Goal: Check status

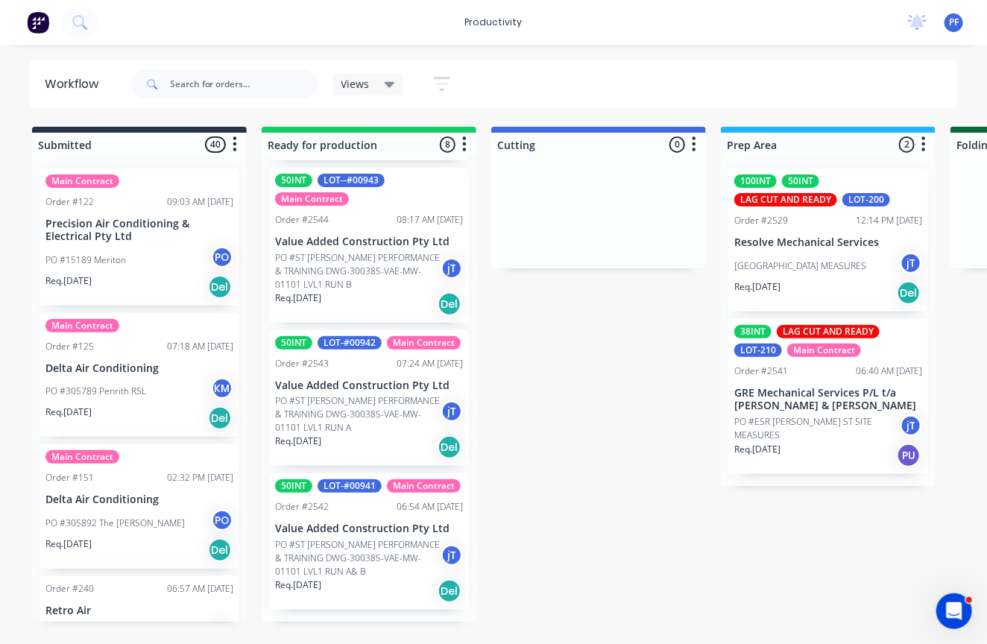
scroll to position [733, 0]
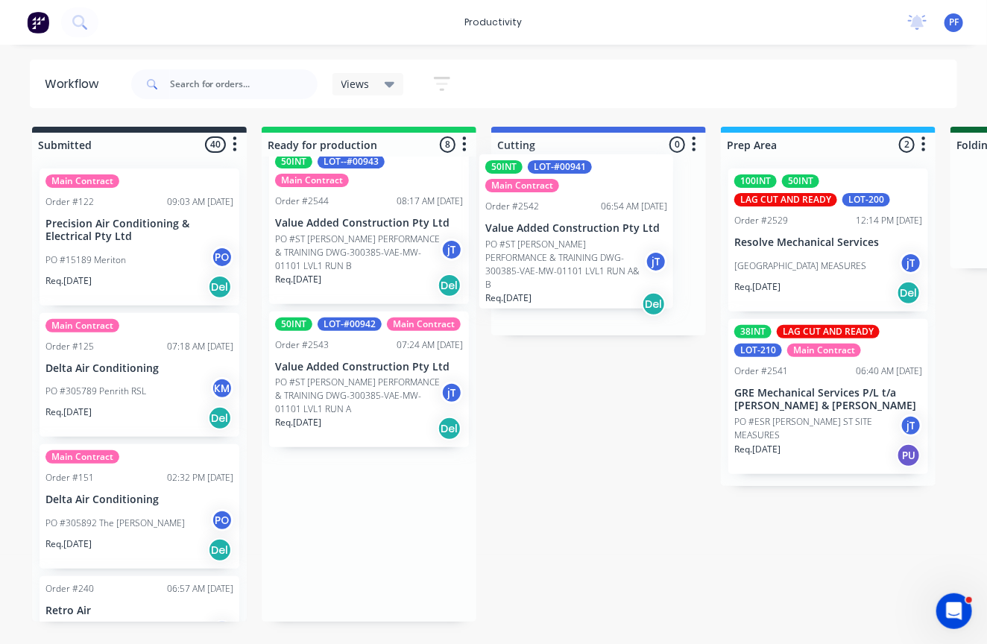
drag, startPoint x: 343, startPoint y: 546, endPoint x: 567, endPoint y: 204, distance: 408.8
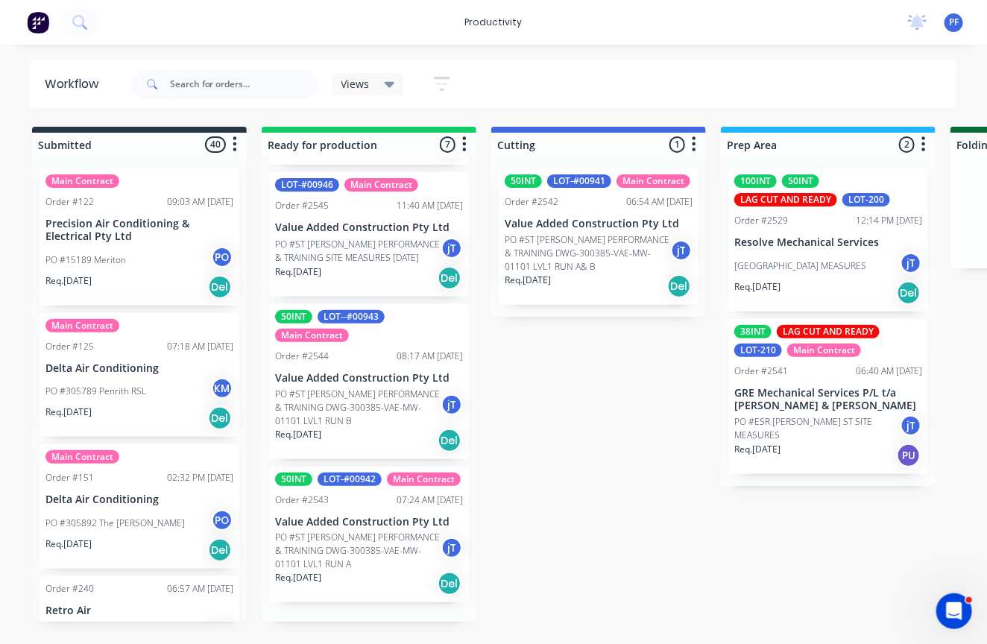
scroll to position [571, 0]
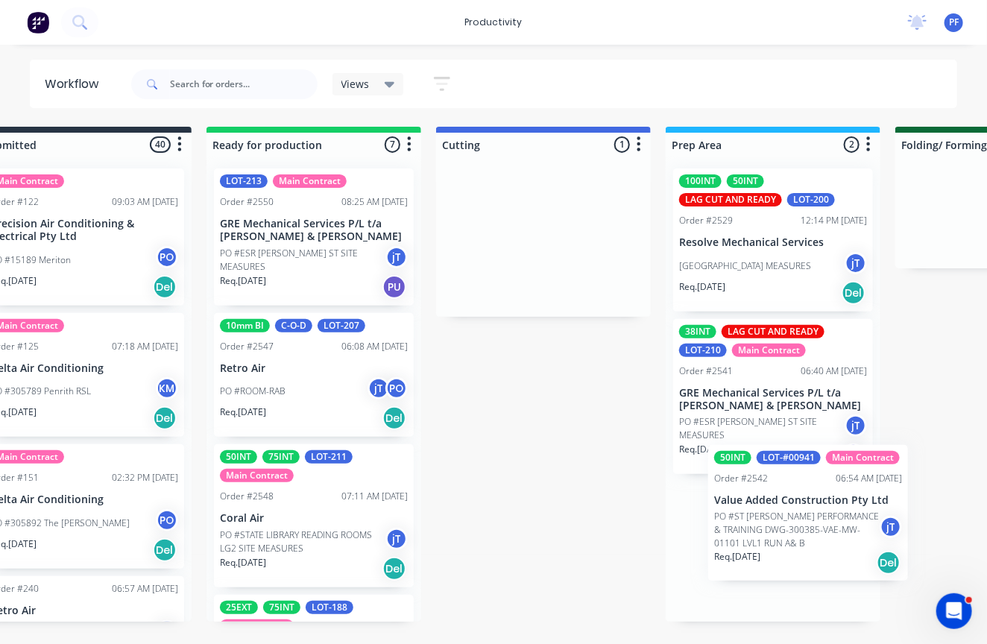
drag, startPoint x: 575, startPoint y: 268, endPoint x: 772, endPoint y: 538, distance: 334.0
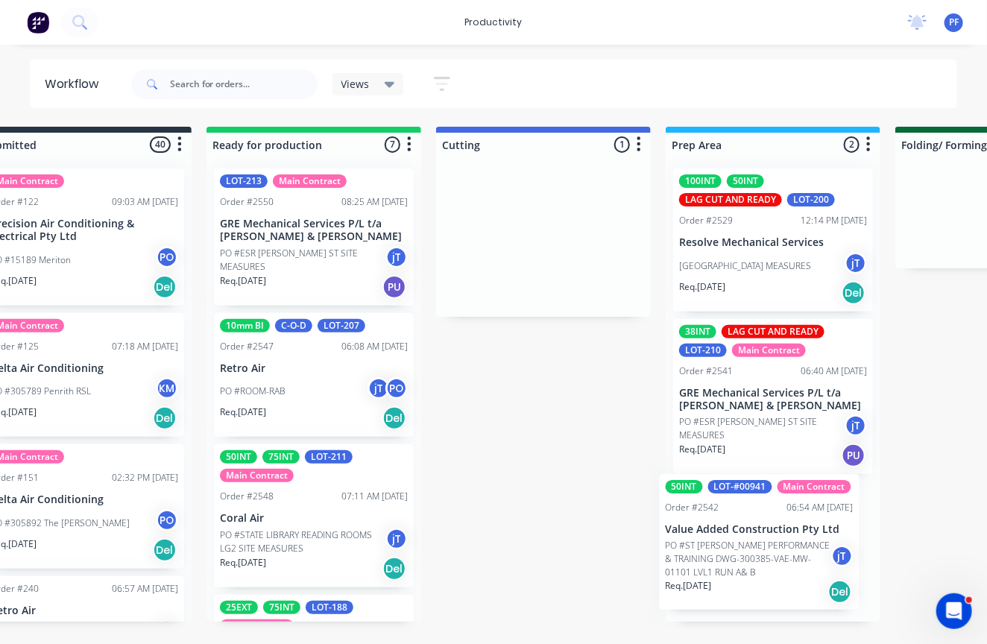
scroll to position [0, 69]
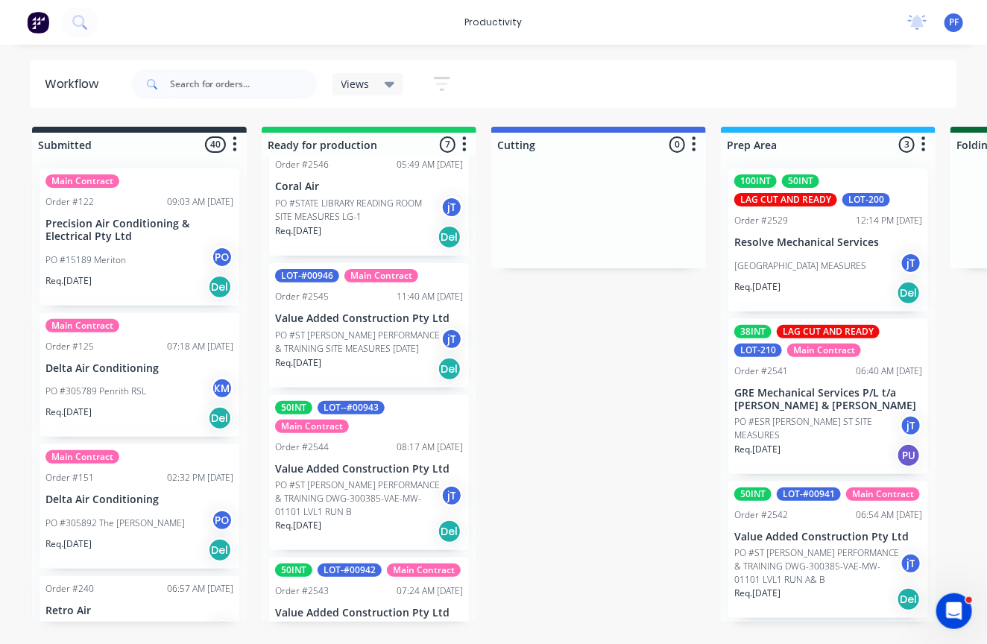
scroll to position [570, 0]
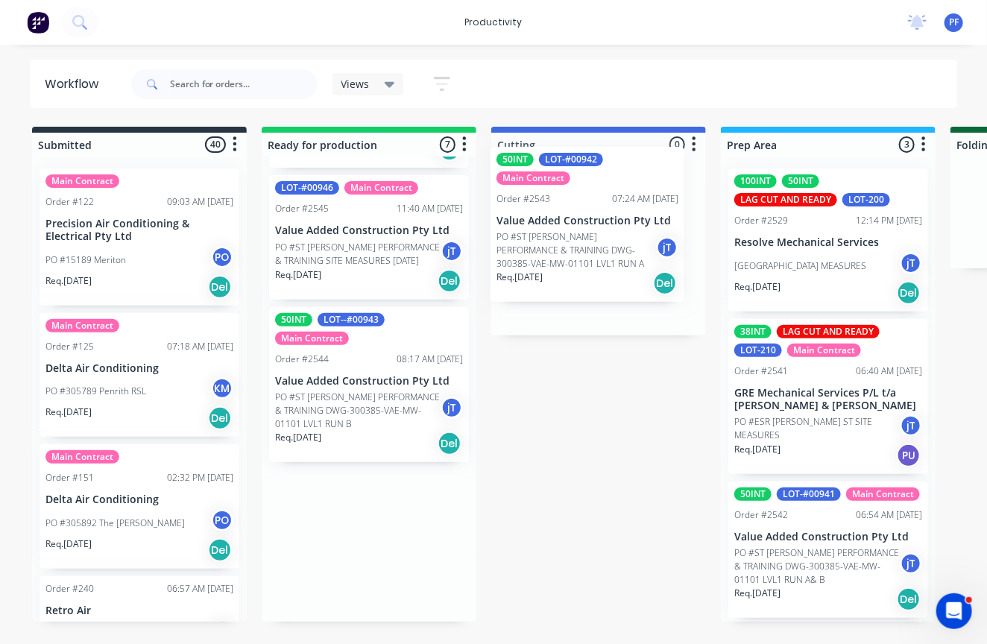
drag, startPoint x: 366, startPoint y: 540, endPoint x: 597, endPoint y: 204, distance: 408.0
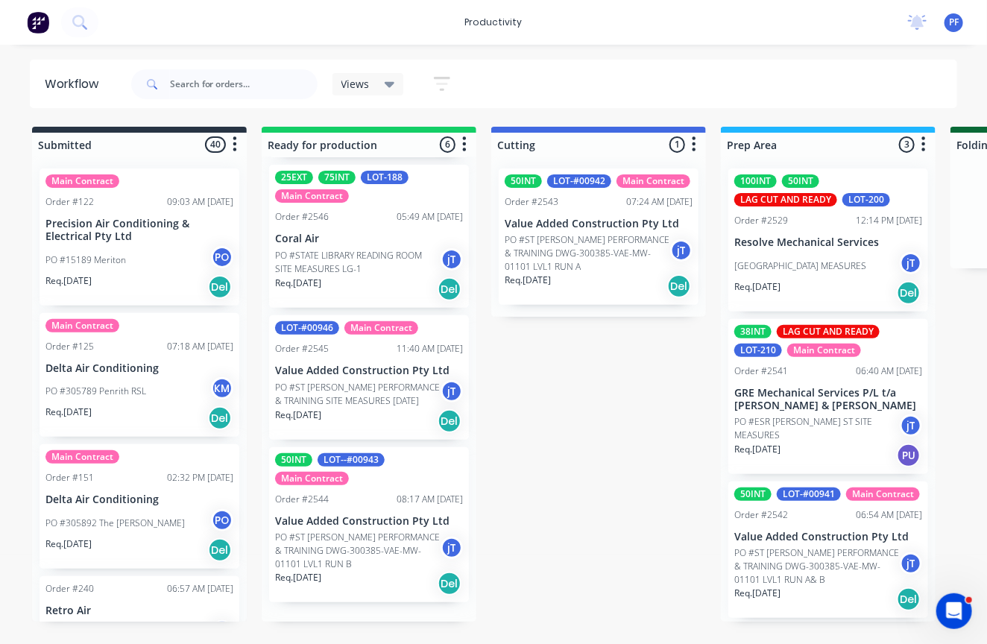
scroll to position [409, 0]
